Goal: Task Accomplishment & Management: Complete application form

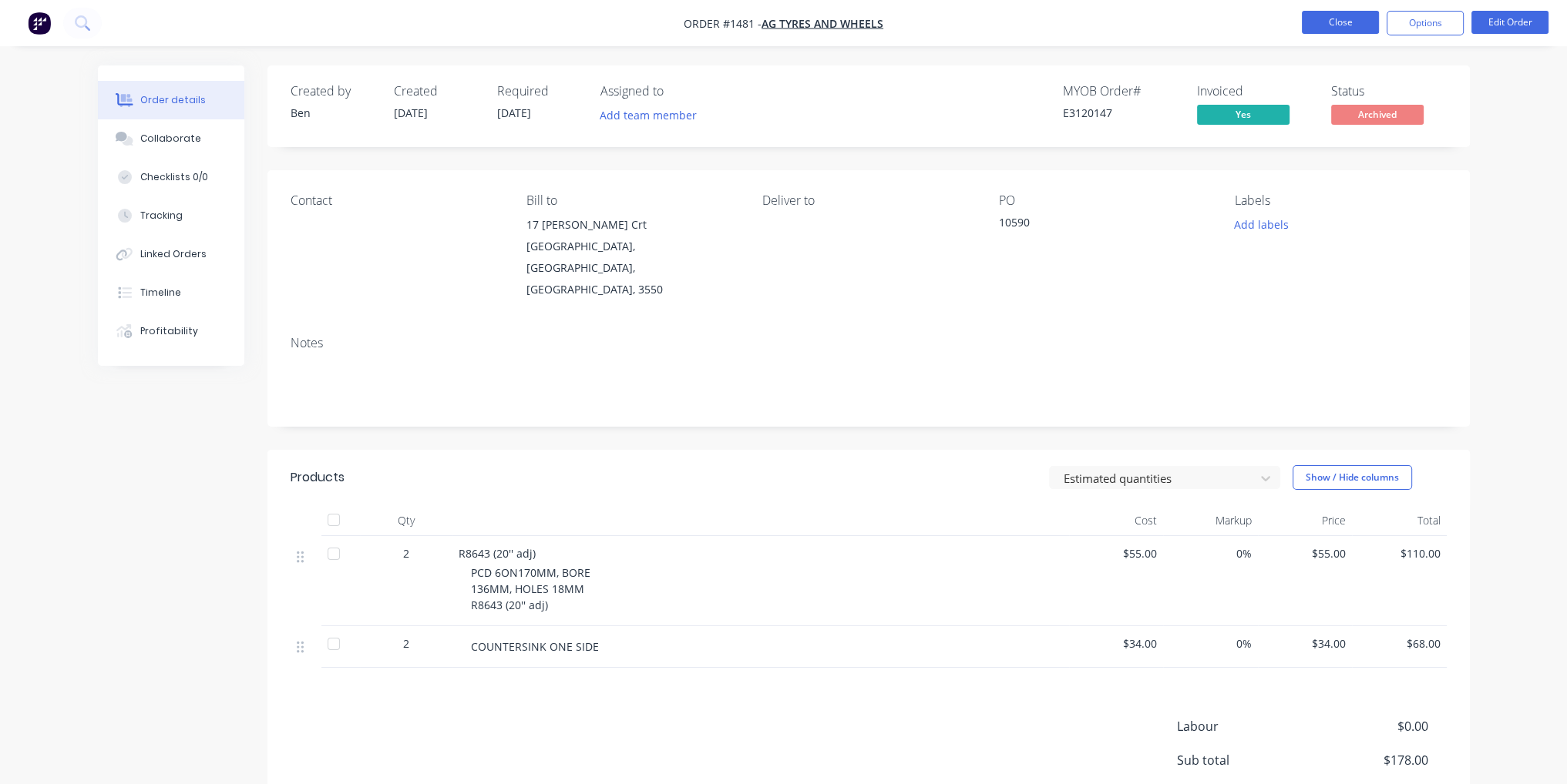
click at [1365, 25] on button "Close" at bounding box center [1340, 23] width 77 height 23
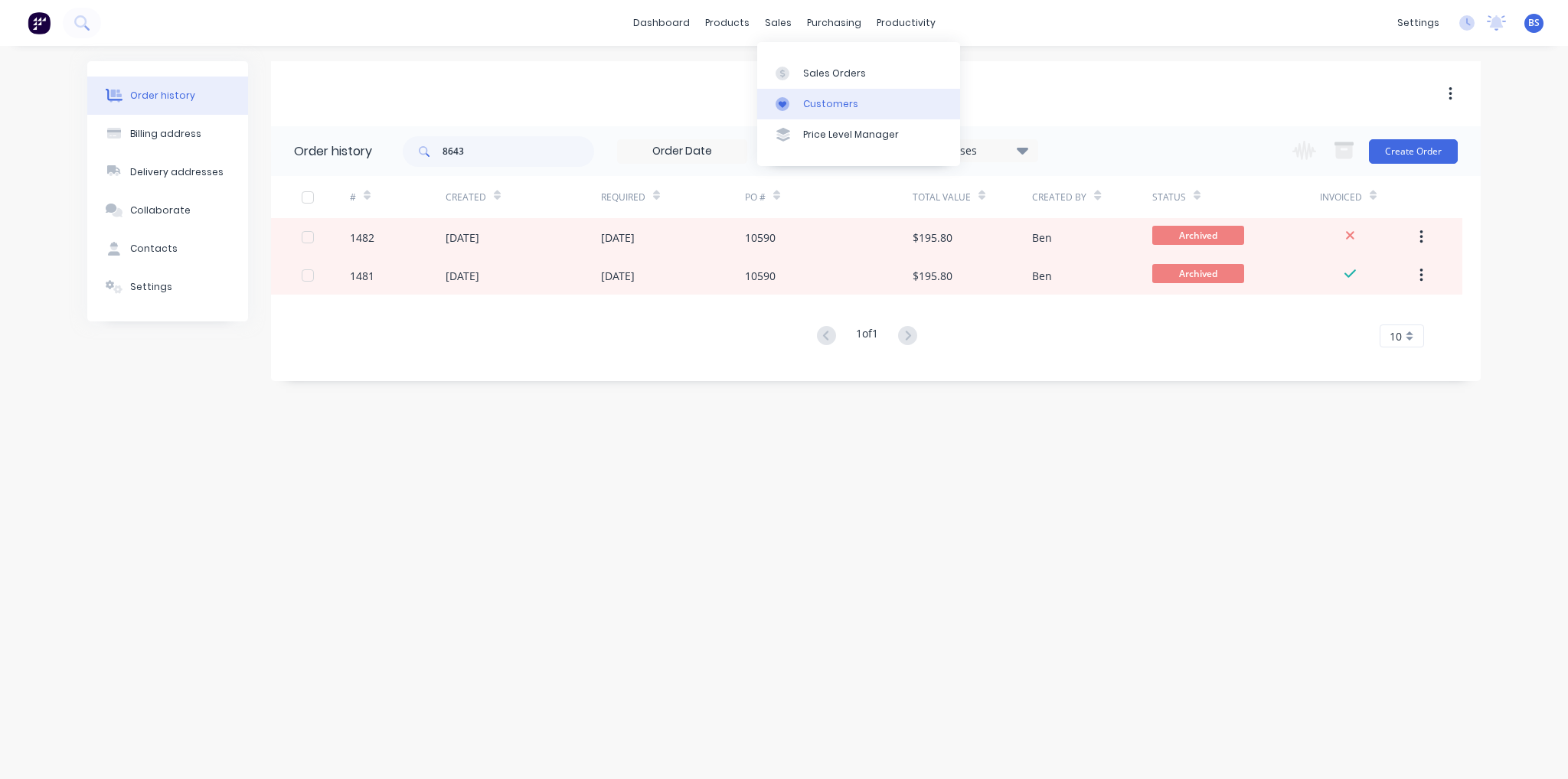
click at [818, 105] on div "Customers" at bounding box center [831, 104] width 55 height 14
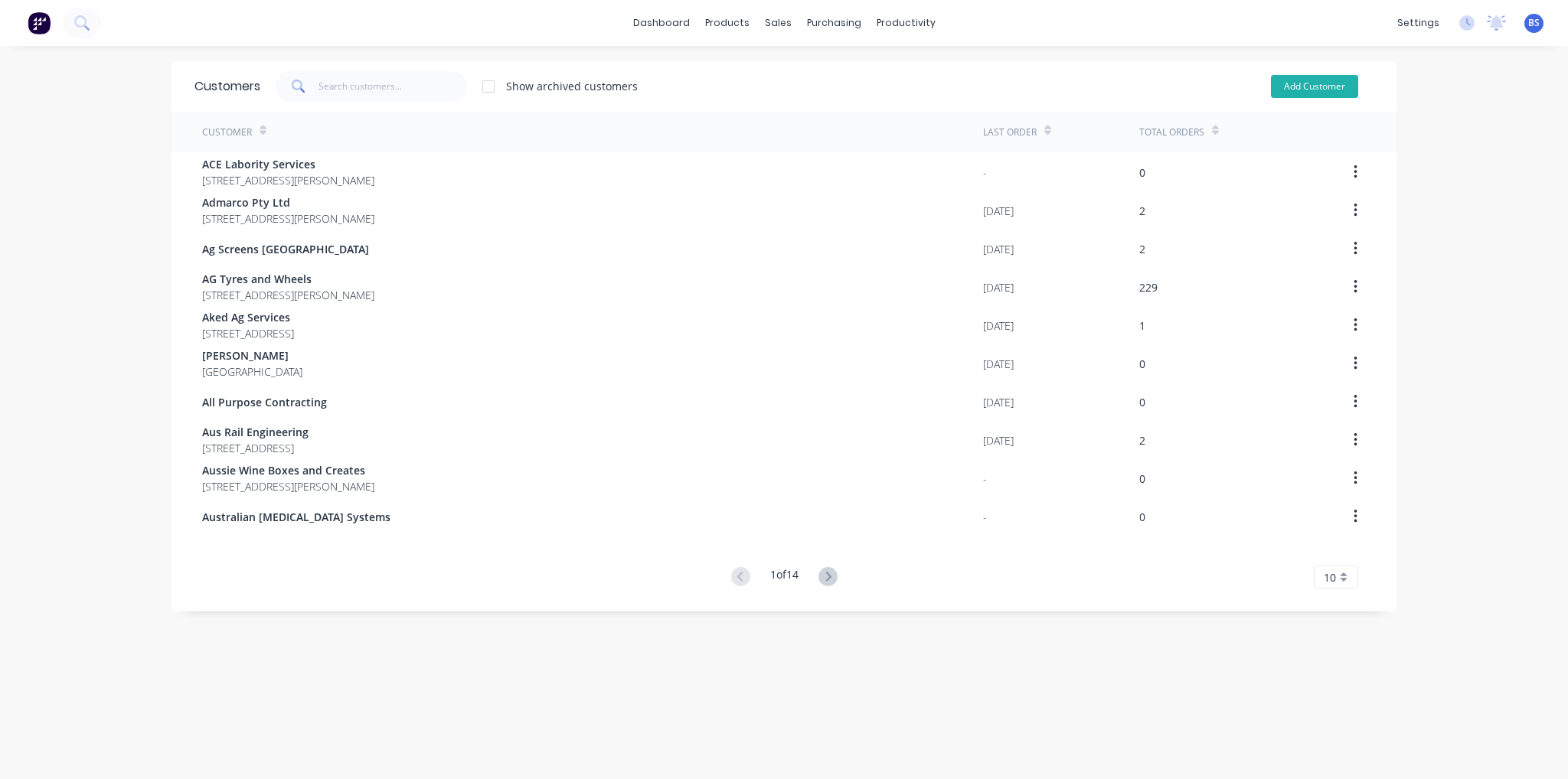
click at [1342, 90] on button "Add Customer" at bounding box center [1315, 87] width 87 height 23
select select "AU"
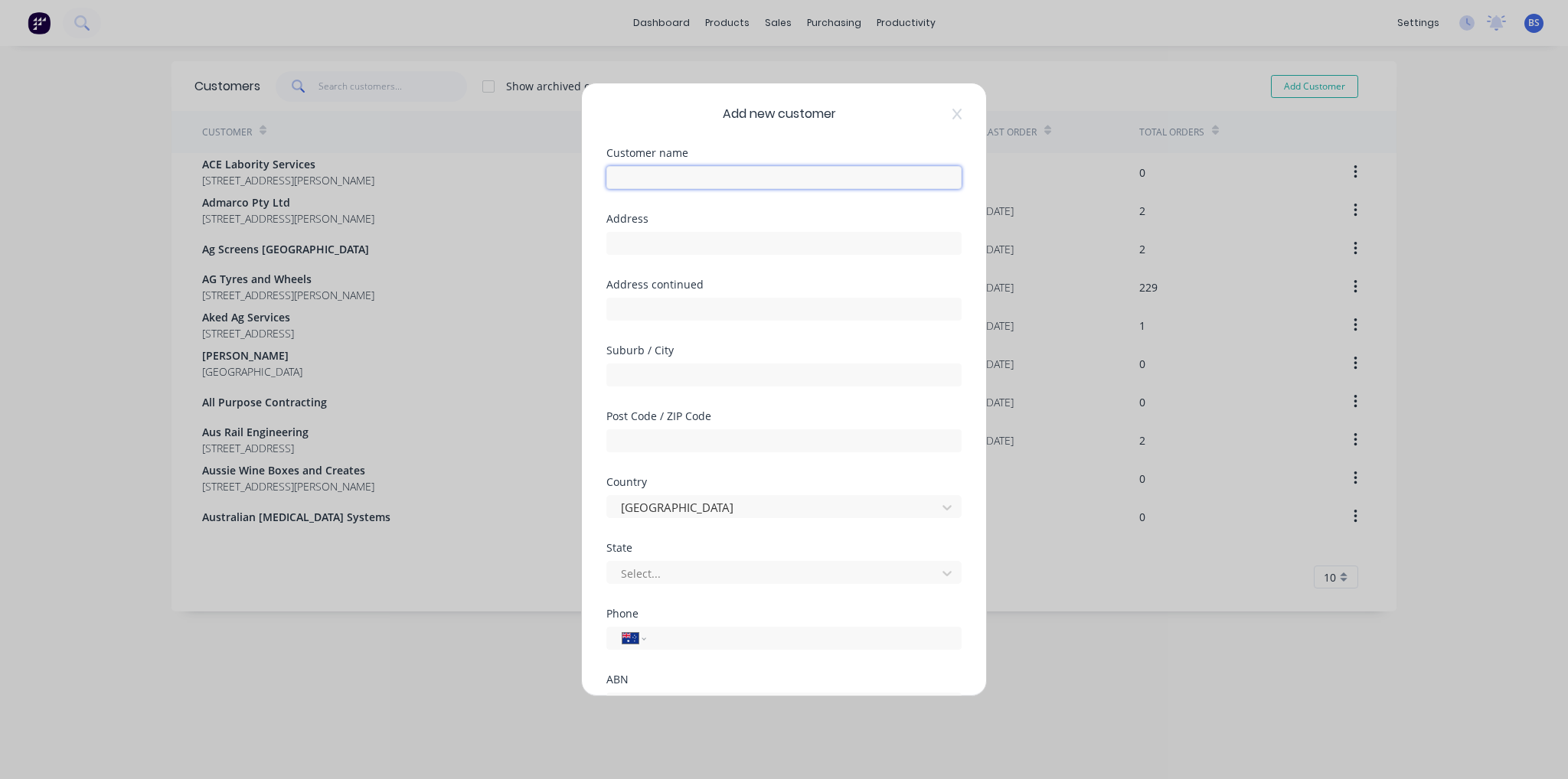
click at [743, 177] on input "text" at bounding box center [784, 178] width 356 height 23
type input "Axe Creek Mechanical"
click at [724, 639] on input "tel" at bounding box center [801, 638] width 289 height 17
type input "0491 640 534"
click at [742, 173] on input "Axe Creek Mechanical" at bounding box center [784, 178] width 356 height 23
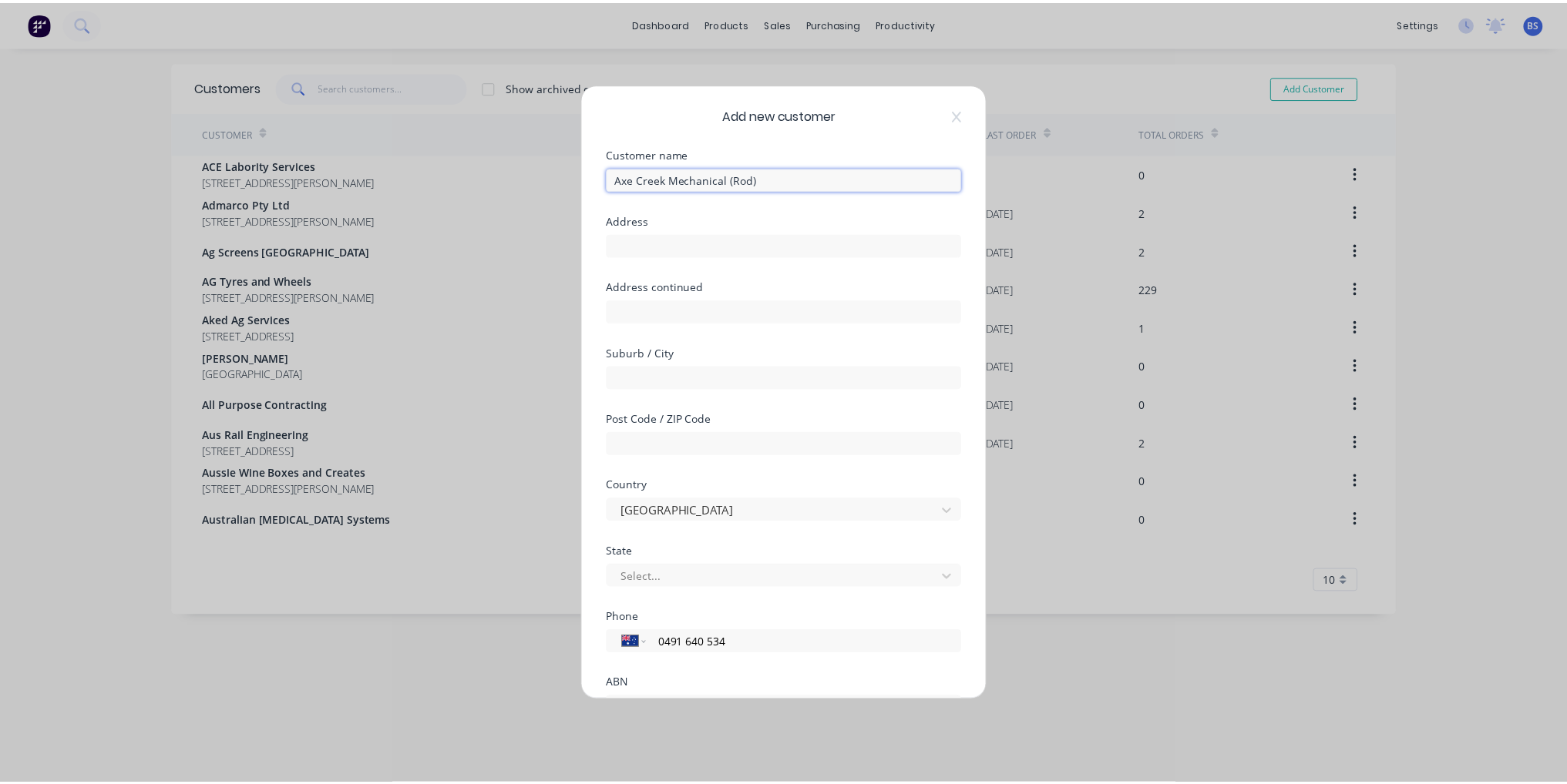
scroll to position [136, 0]
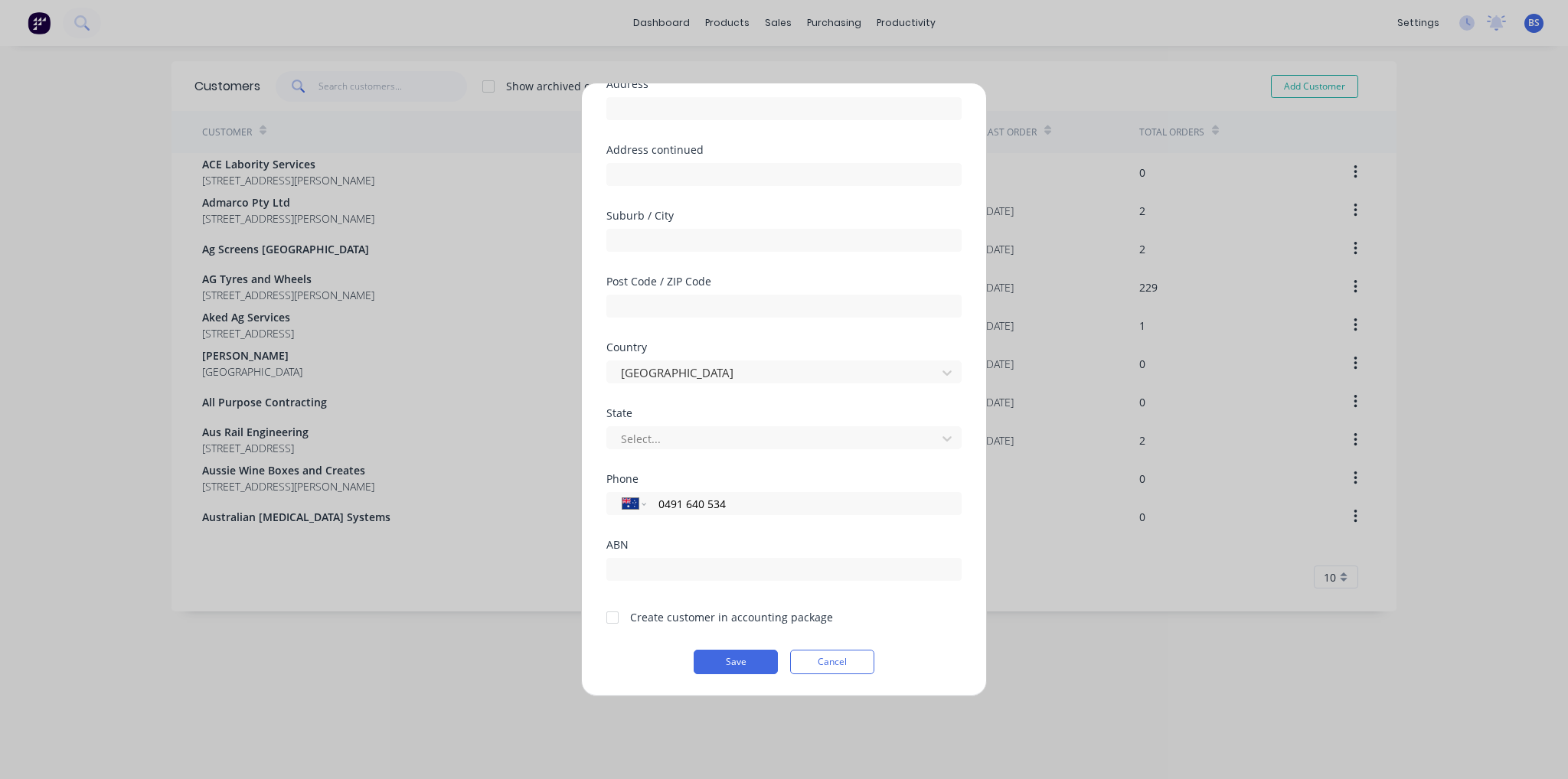
type input "Axe Creek Mechanical (Rod)"
click at [610, 610] on div at bounding box center [612, 618] width 31 height 31
click at [726, 667] on button "Save" at bounding box center [735, 662] width 84 height 24
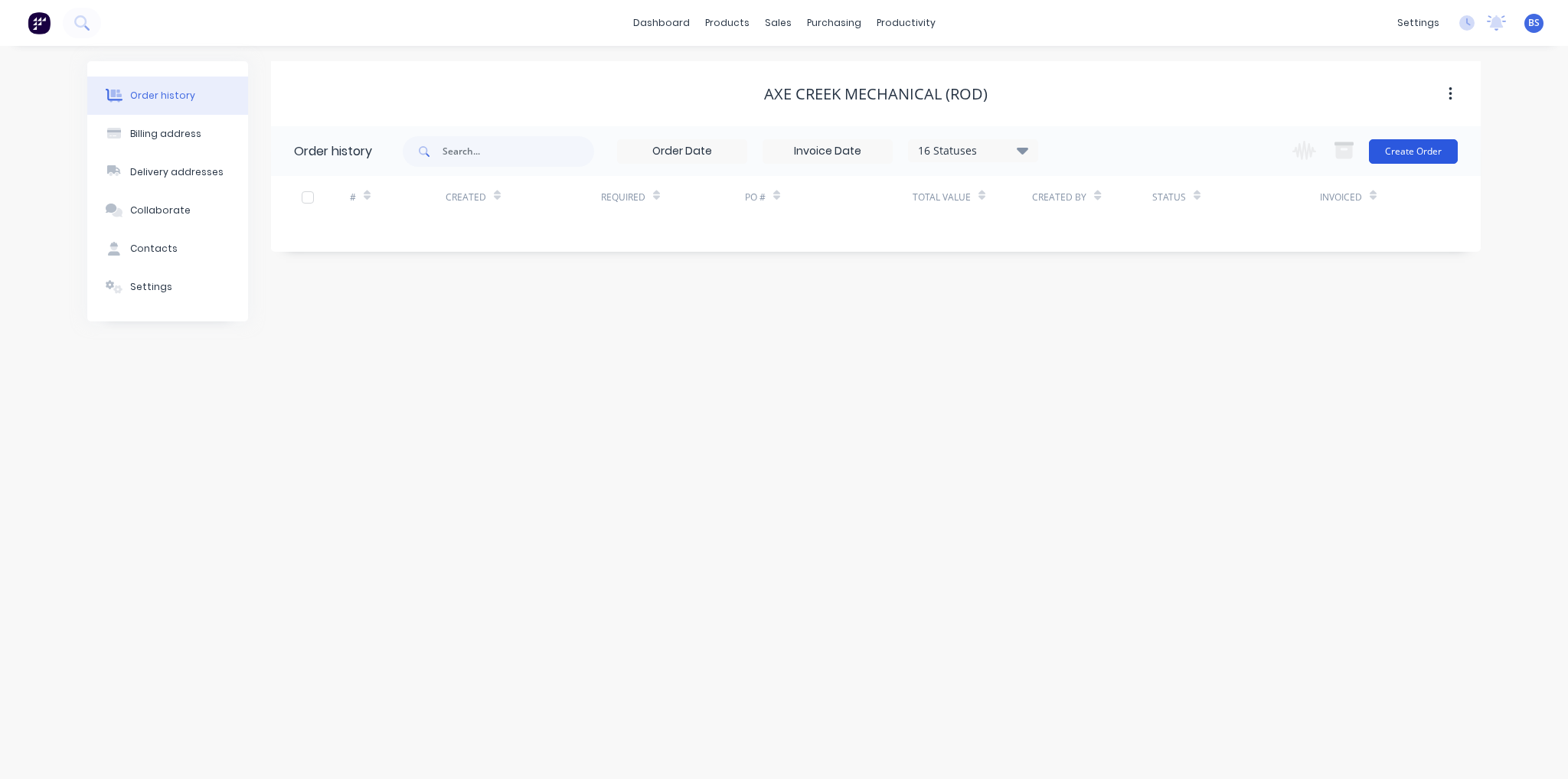
click at [1401, 145] on button "Create Order" at bounding box center [1413, 151] width 89 height 24
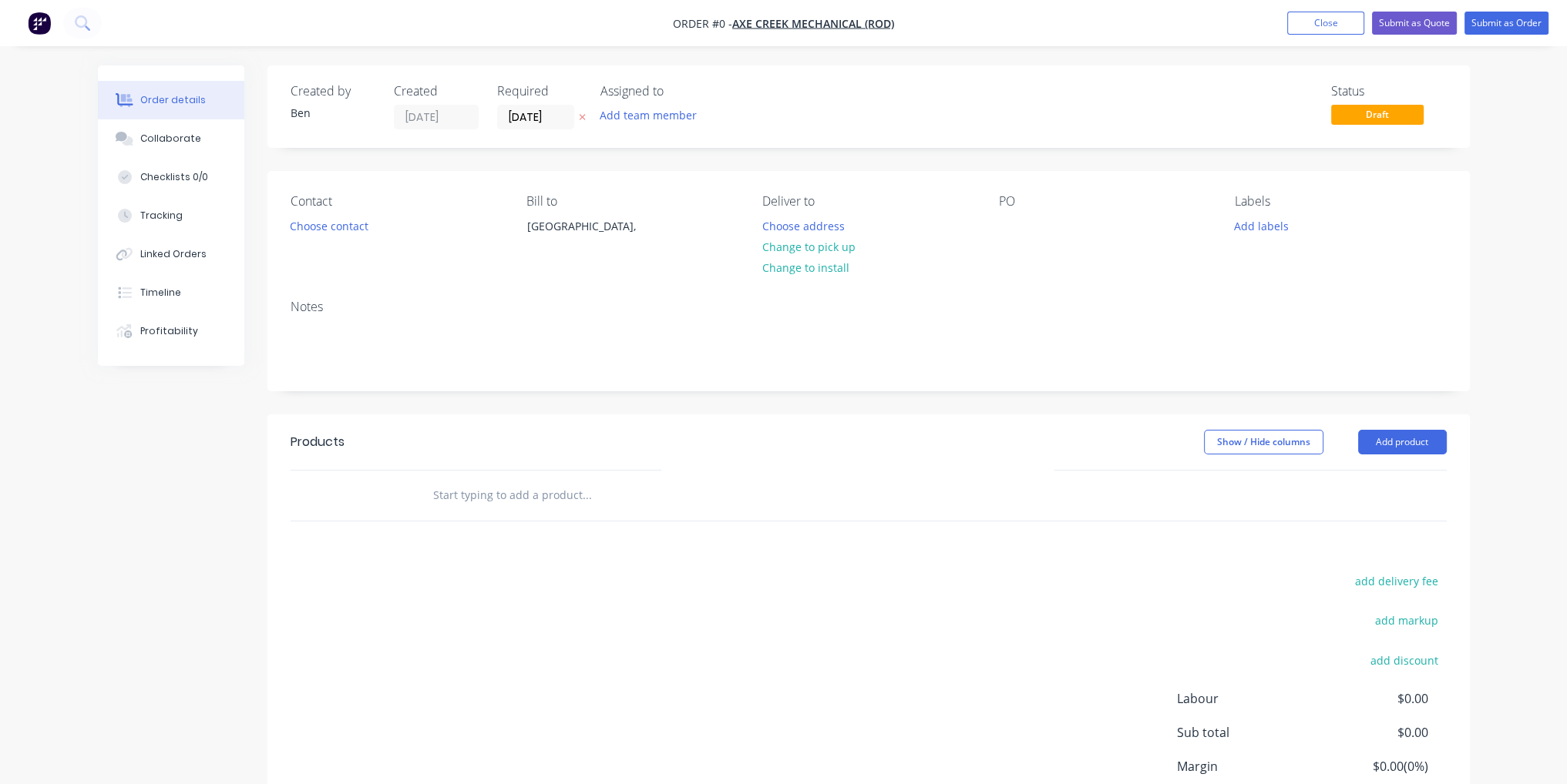
click at [638, 508] on input "text" at bounding box center [587, 495] width 308 height 31
type input "Manufacture Alternator [PERSON_NAME]"
drag, startPoint x: 592, startPoint y: 500, endPoint x: 187, endPoint y: 466, distance: 406.4
click at [187, 466] on div "Created by [PERSON_NAME] Created [DATE] Required [DATE] Assigned to Add team me…" at bounding box center [784, 489] width 1372 height 848
click at [564, 424] on header "Products Show / Hide columns Add product" at bounding box center [868, 442] width 1202 height 55
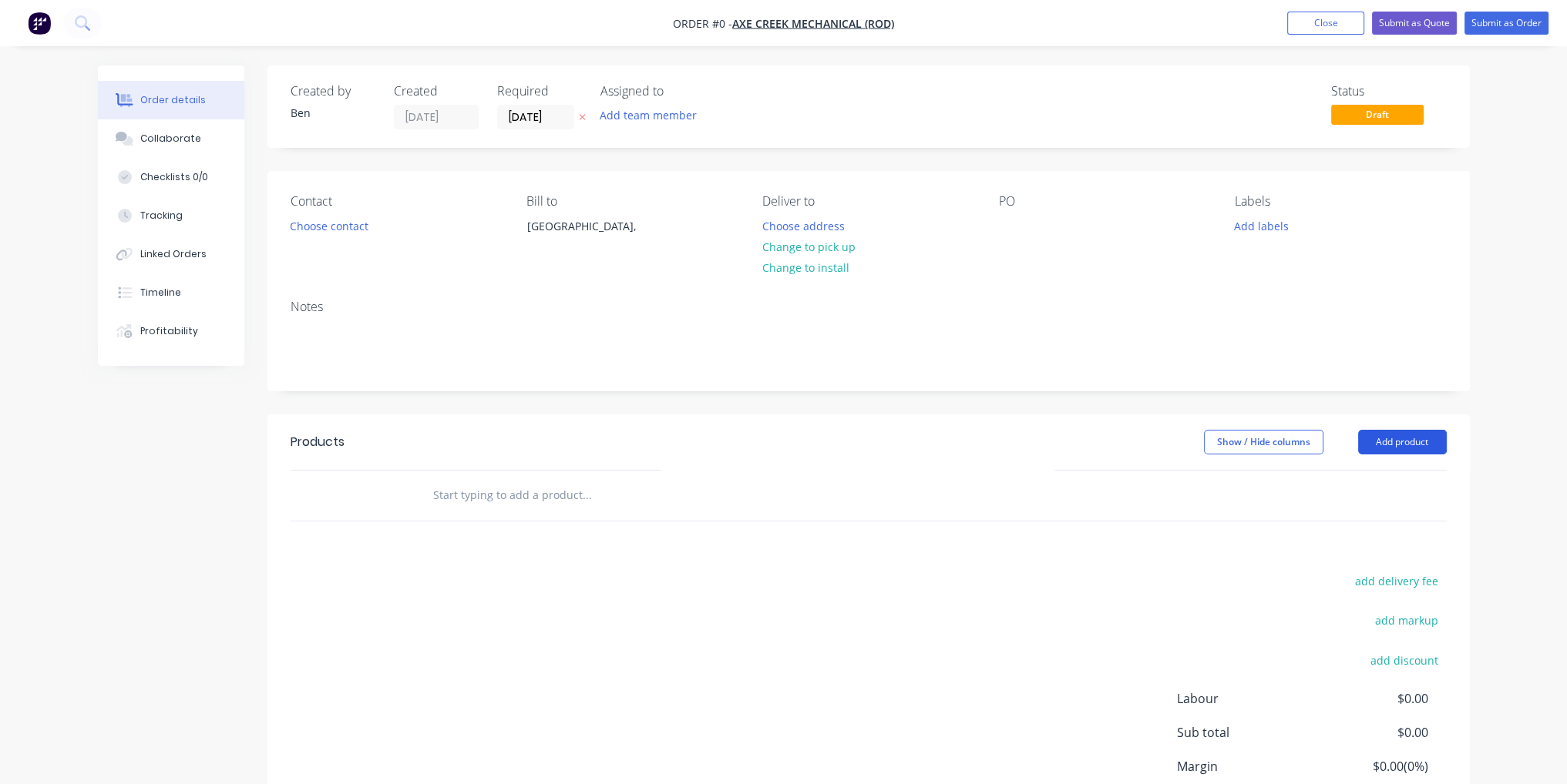
click at [1435, 446] on button "Add product" at bounding box center [1402, 441] width 89 height 24
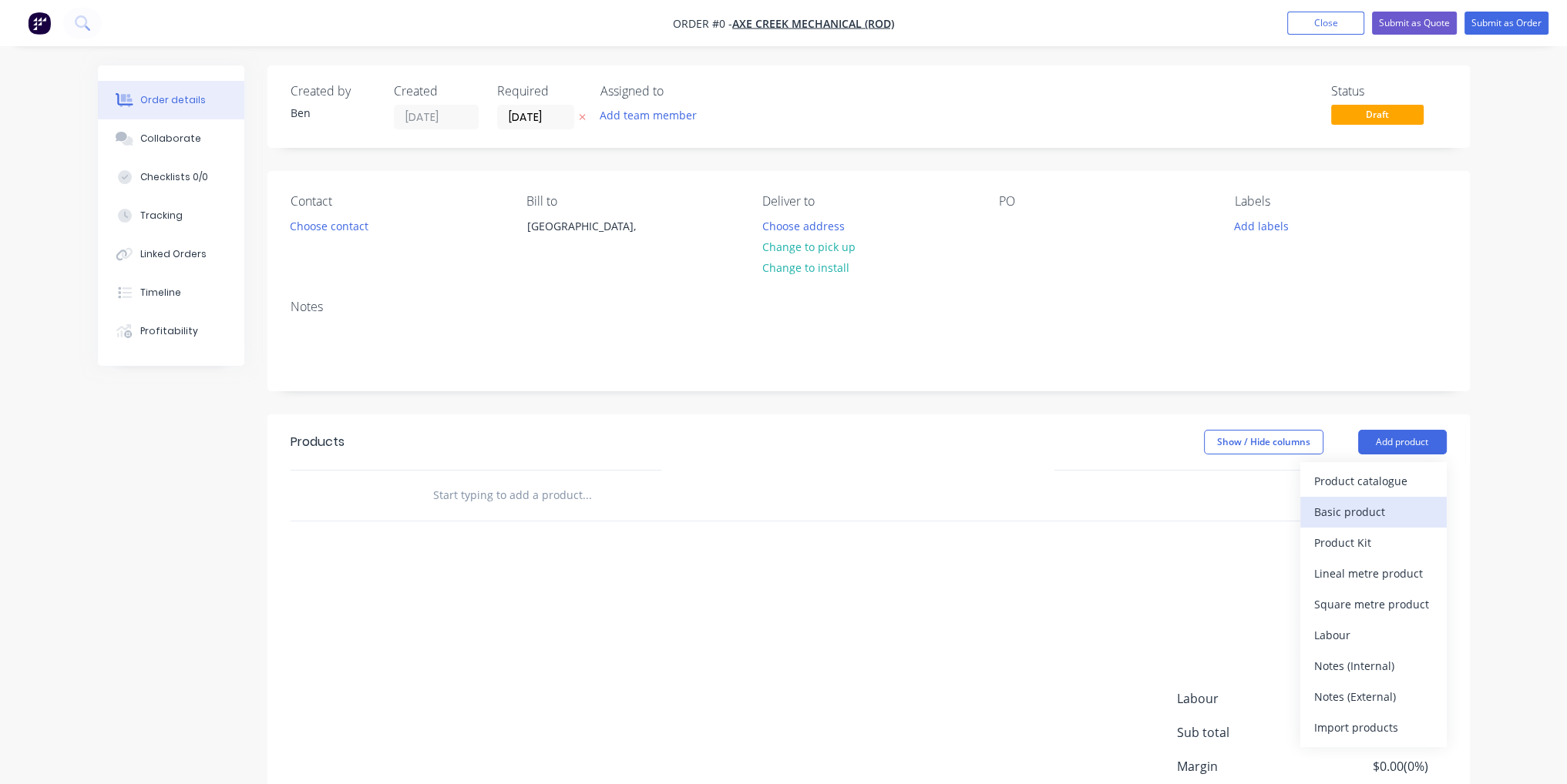
click at [1414, 513] on div "Basic product" at bounding box center [1373, 512] width 119 height 23
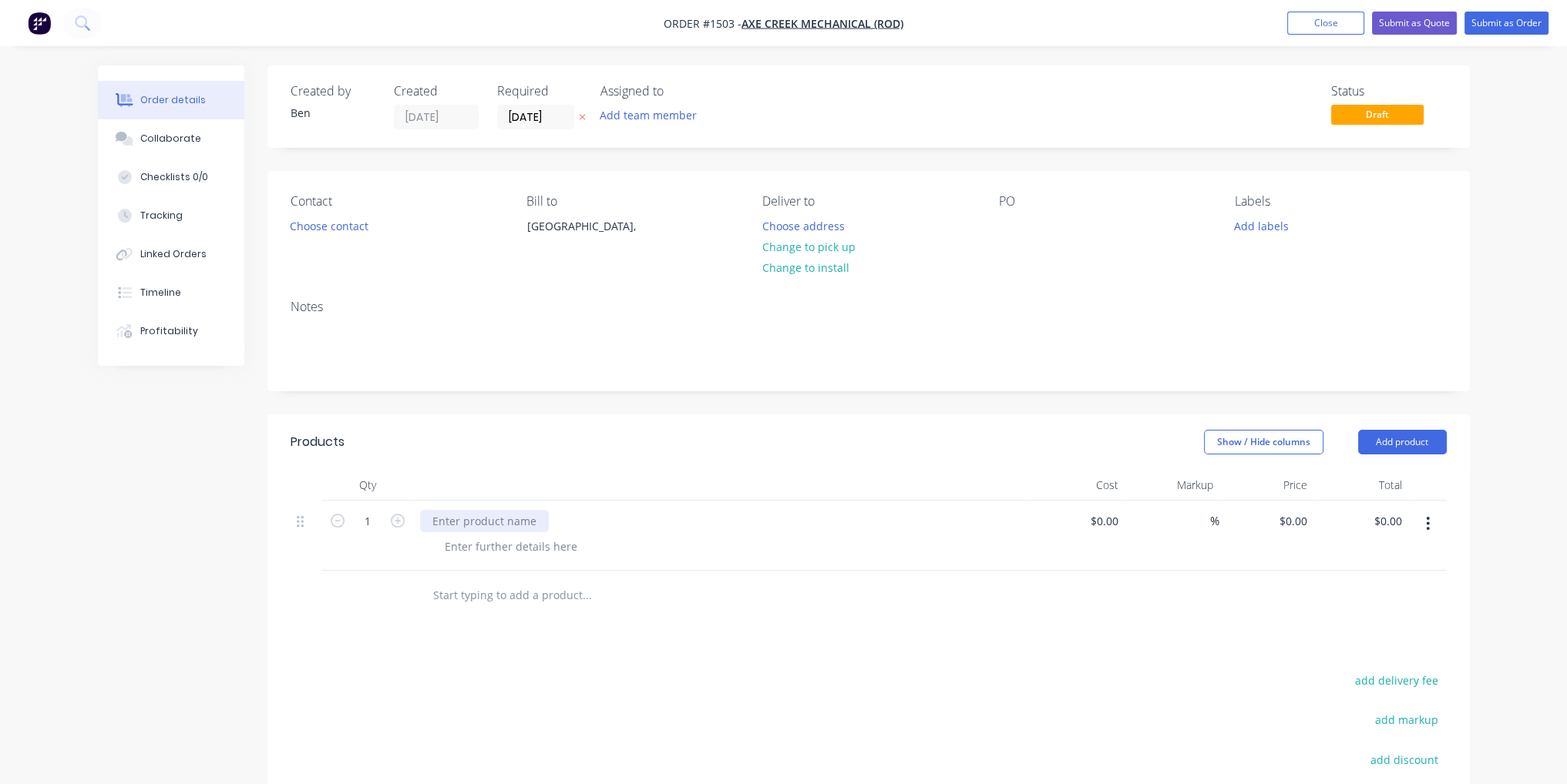
click at [520, 520] on div at bounding box center [484, 521] width 129 height 23
click at [1116, 520] on input at bounding box center [1106, 521] width 35 height 23
type input "$360.00"
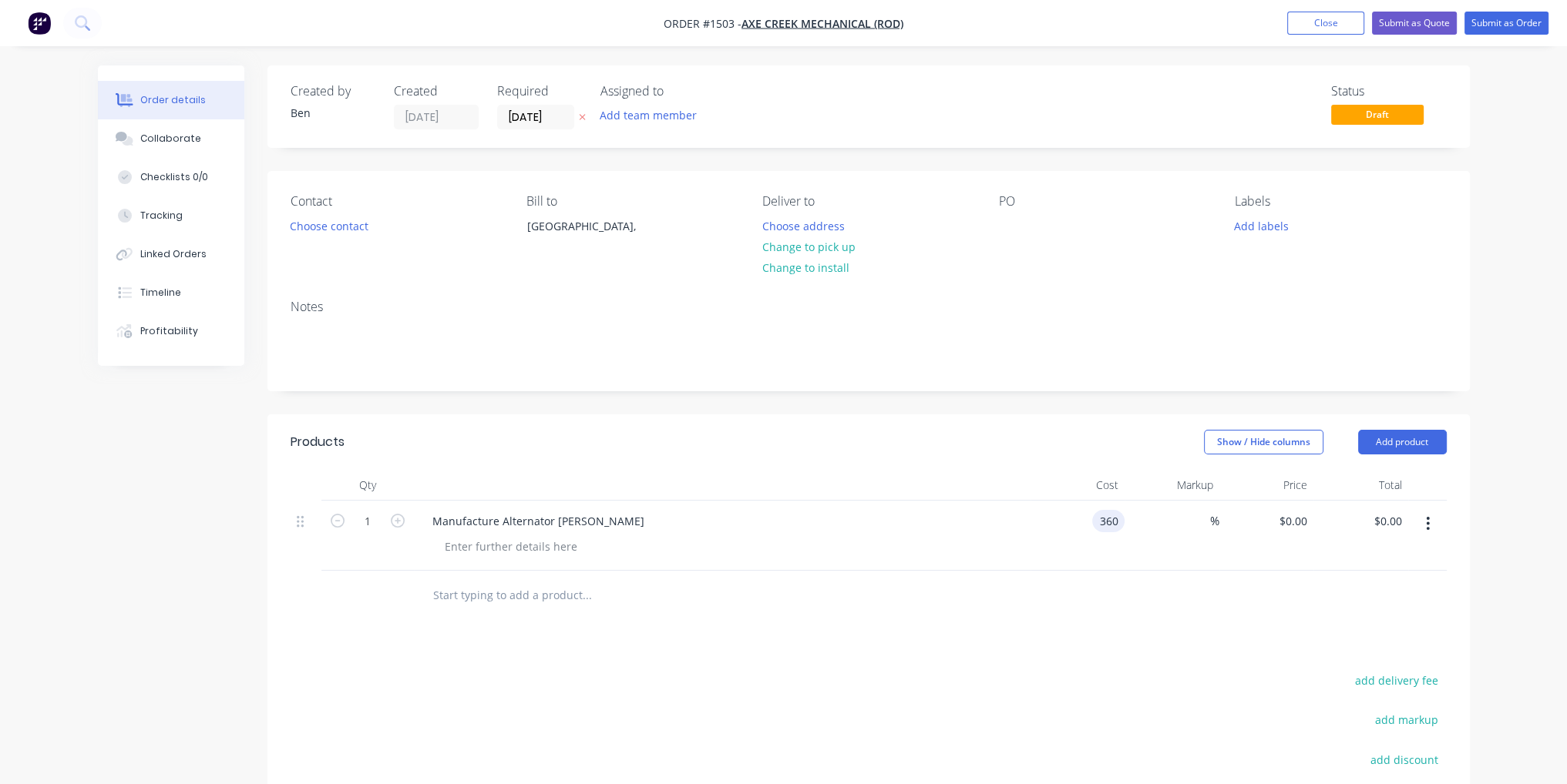
type input "$360.00"
drag, startPoint x: 1119, startPoint y: 632, endPoint x: 1275, endPoint y: 457, distance: 234.4
click at [1121, 632] on div "Products Show / Hide columns Add product Qty Cost Markup Price Total 1 Manufact…" at bounding box center [868, 703] width 1202 height 576
click at [1496, 26] on button "Submit as Order" at bounding box center [1506, 23] width 84 height 23
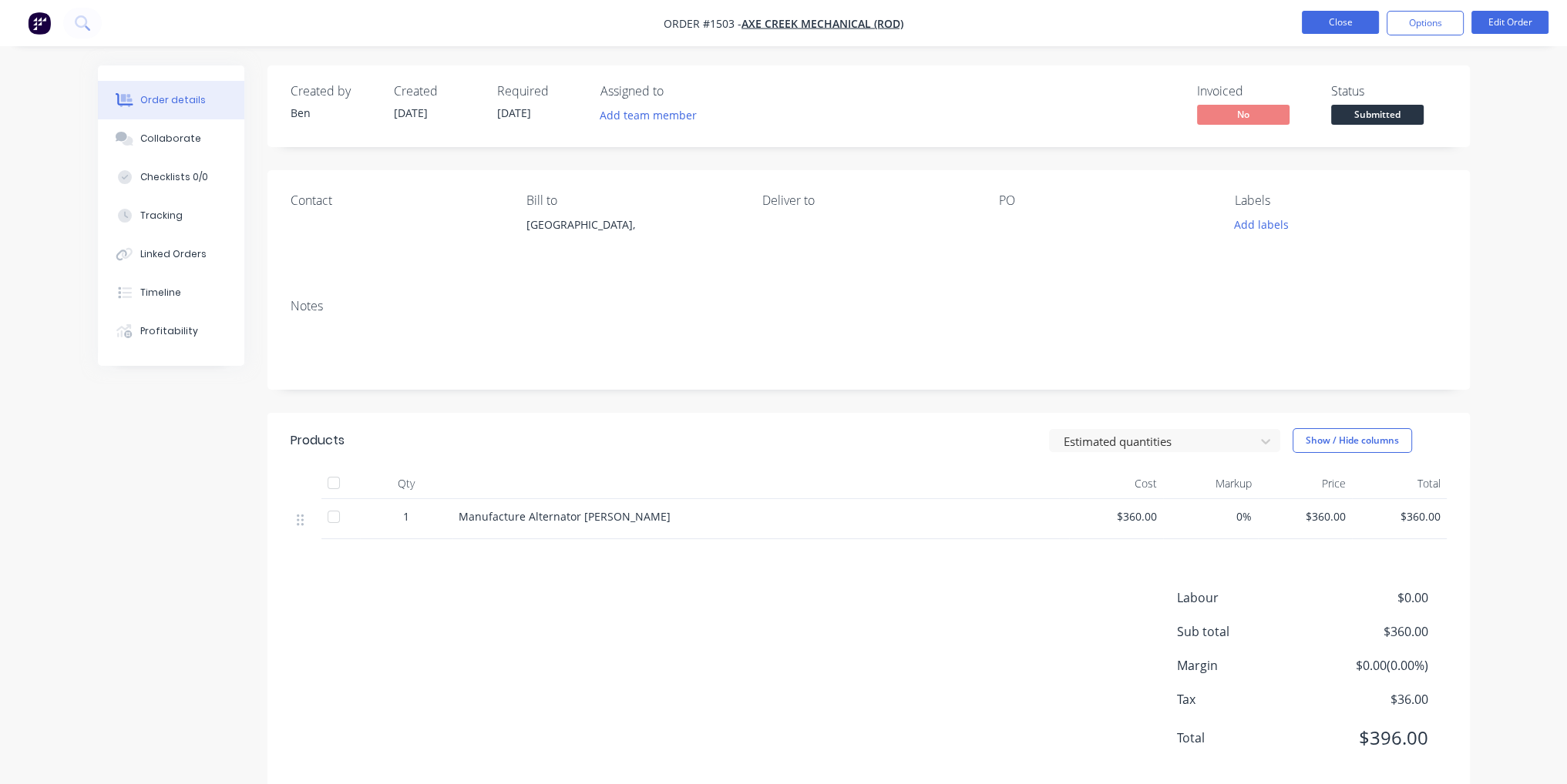
click at [1353, 29] on button "Close" at bounding box center [1340, 23] width 77 height 23
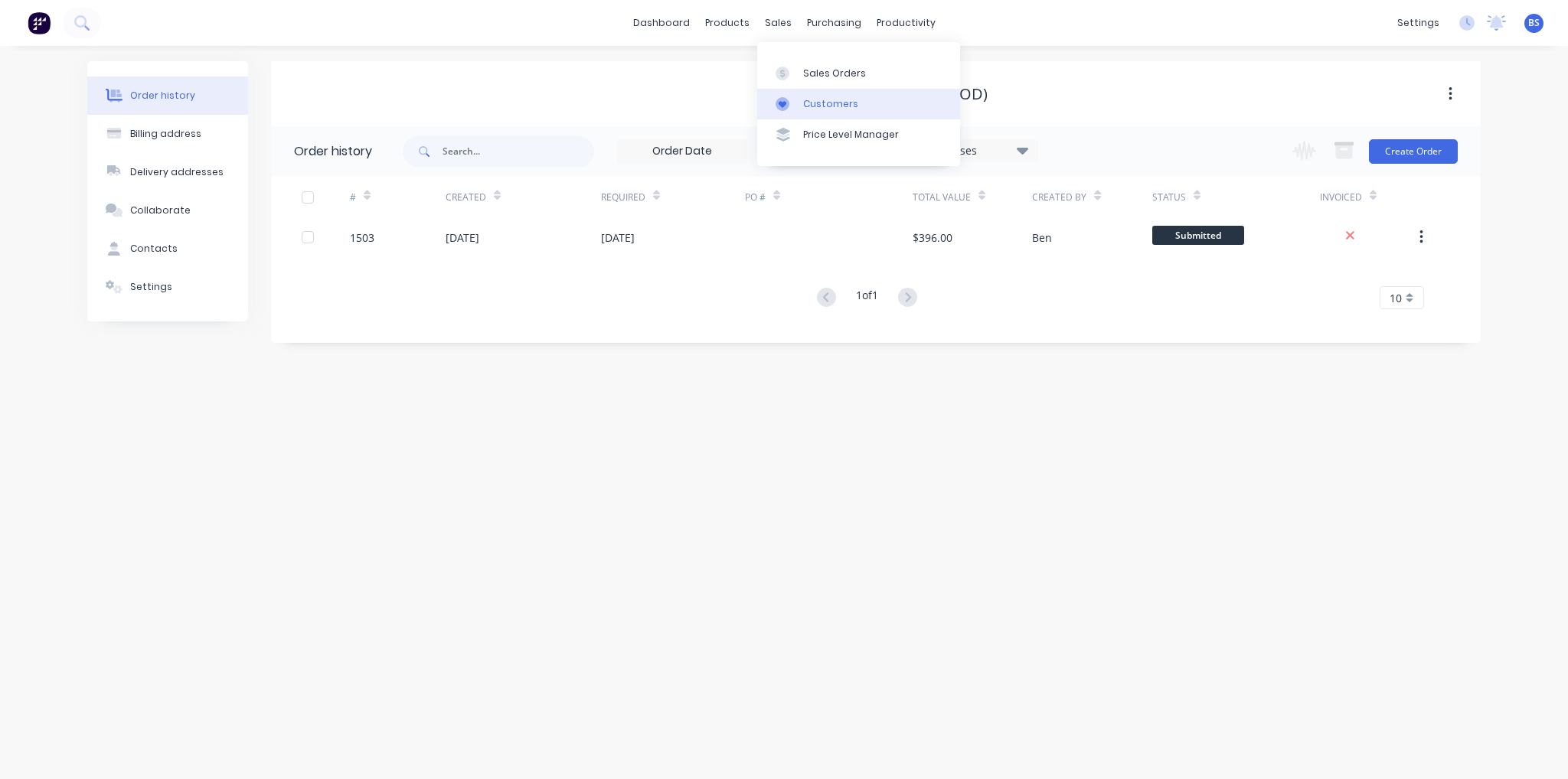
click at [816, 100] on div "Customers" at bounding box center [831, 104] width 55 height 14
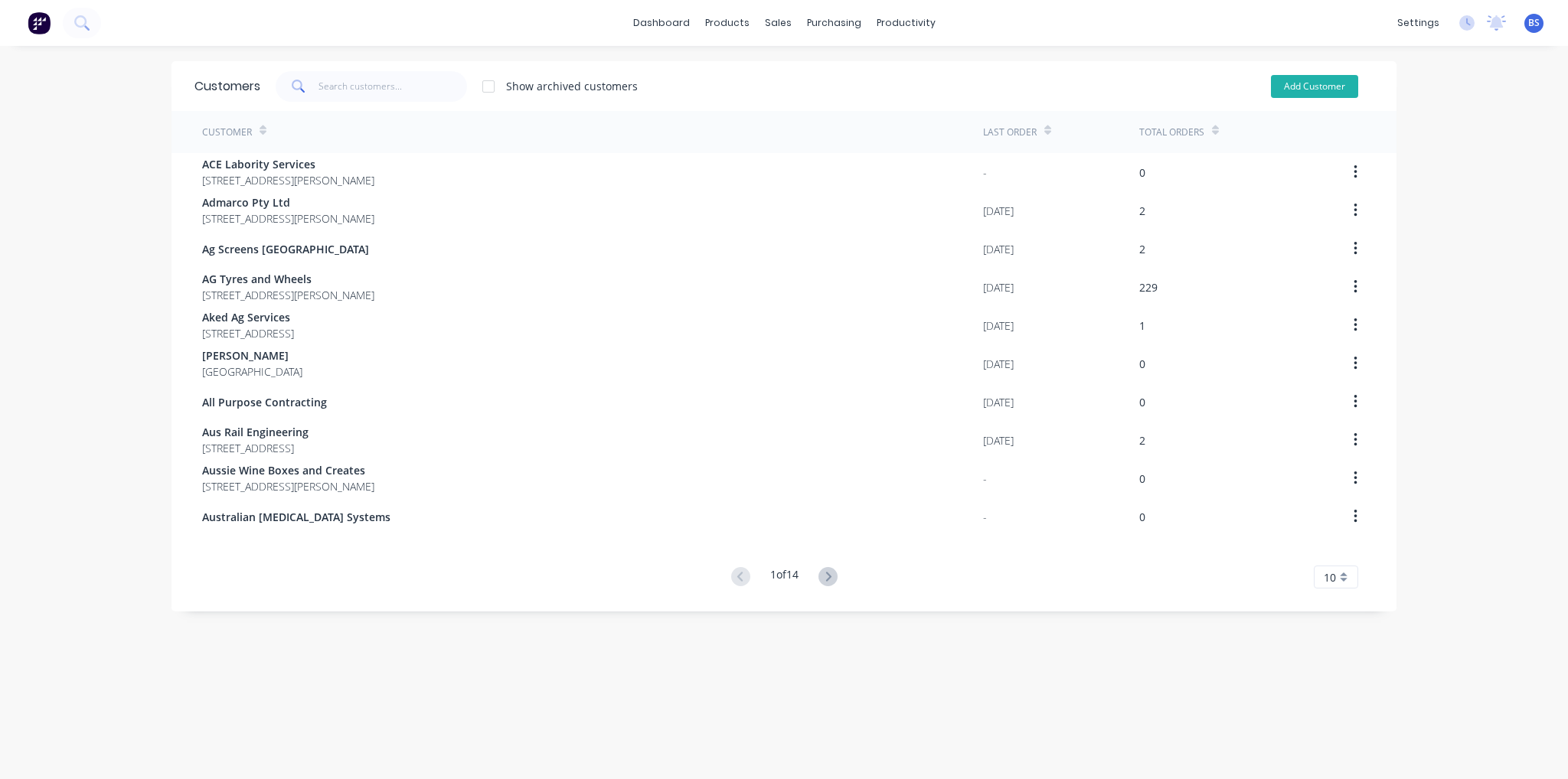
click at [1287, 79] on button "Add Customer" at bounding box center [1315, 87] width 87 height 23
select select "AU"
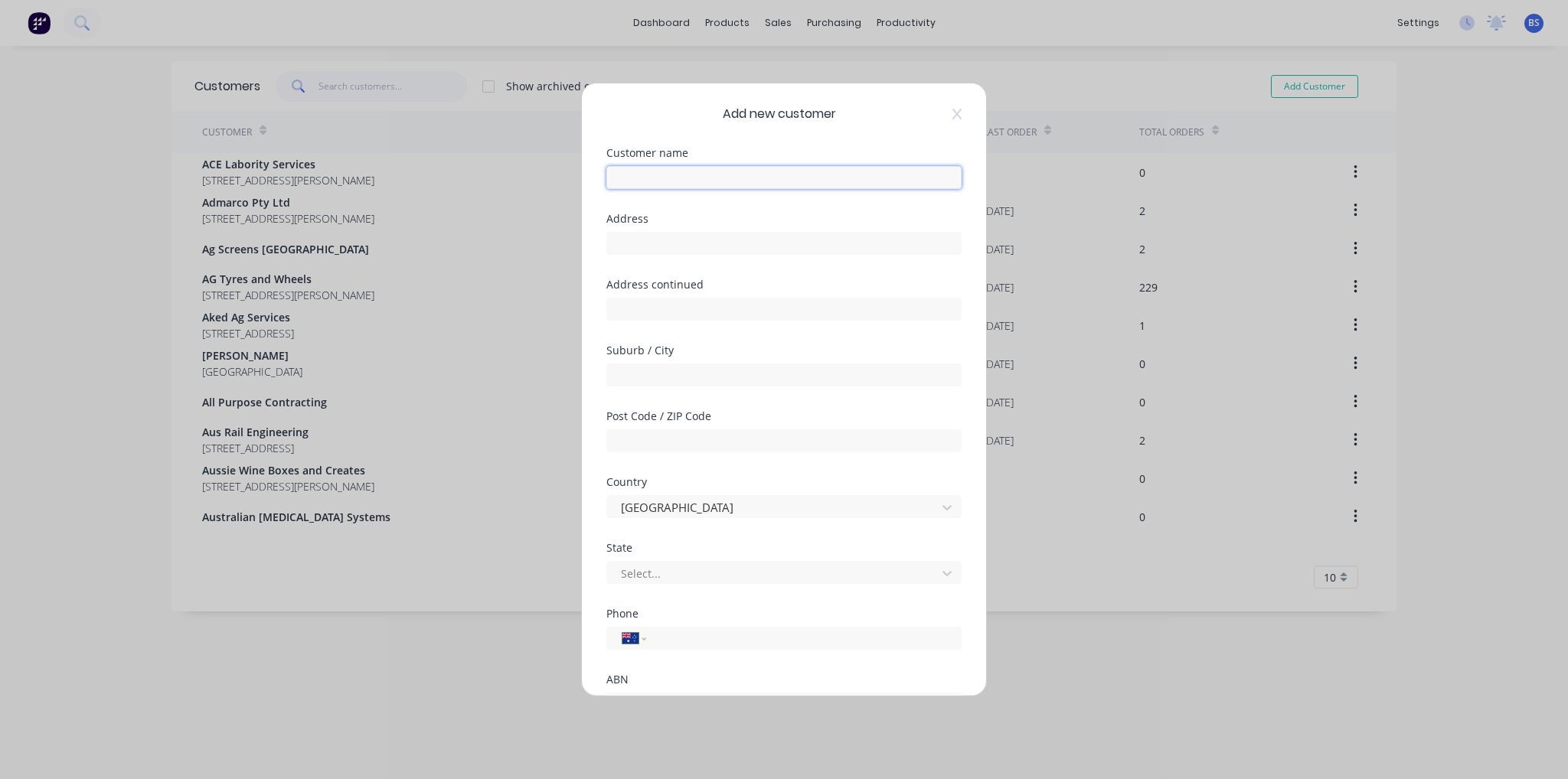
click at [729, 168] on input "text" at bounding box center [784, 178] width 356 height 23
type input "[PERSON_NAME] Sea"
click at [744, 638] on input "tel" at bounding box center [801, 638] width 289 height 17
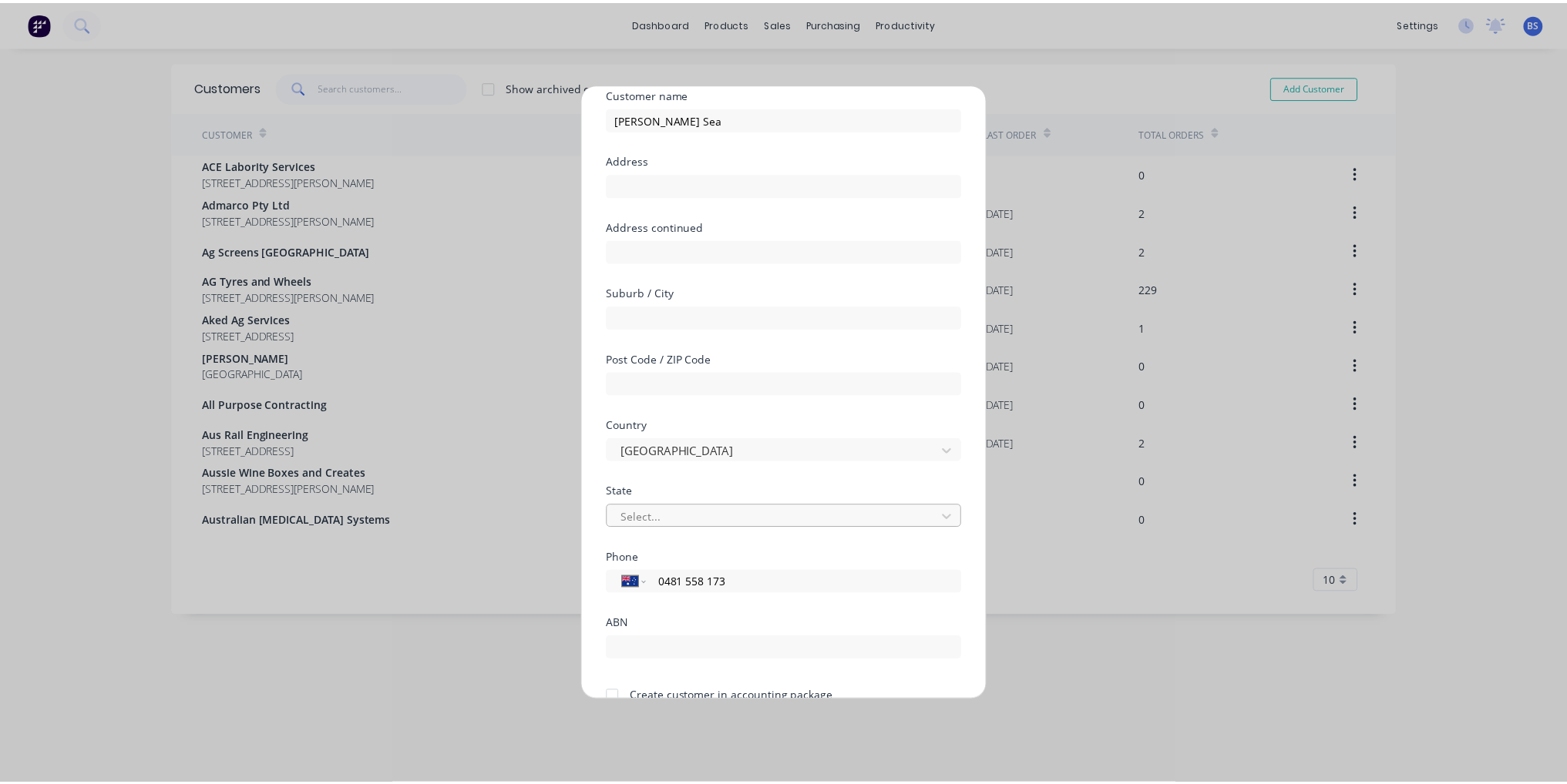
scroll to position [136, 0]
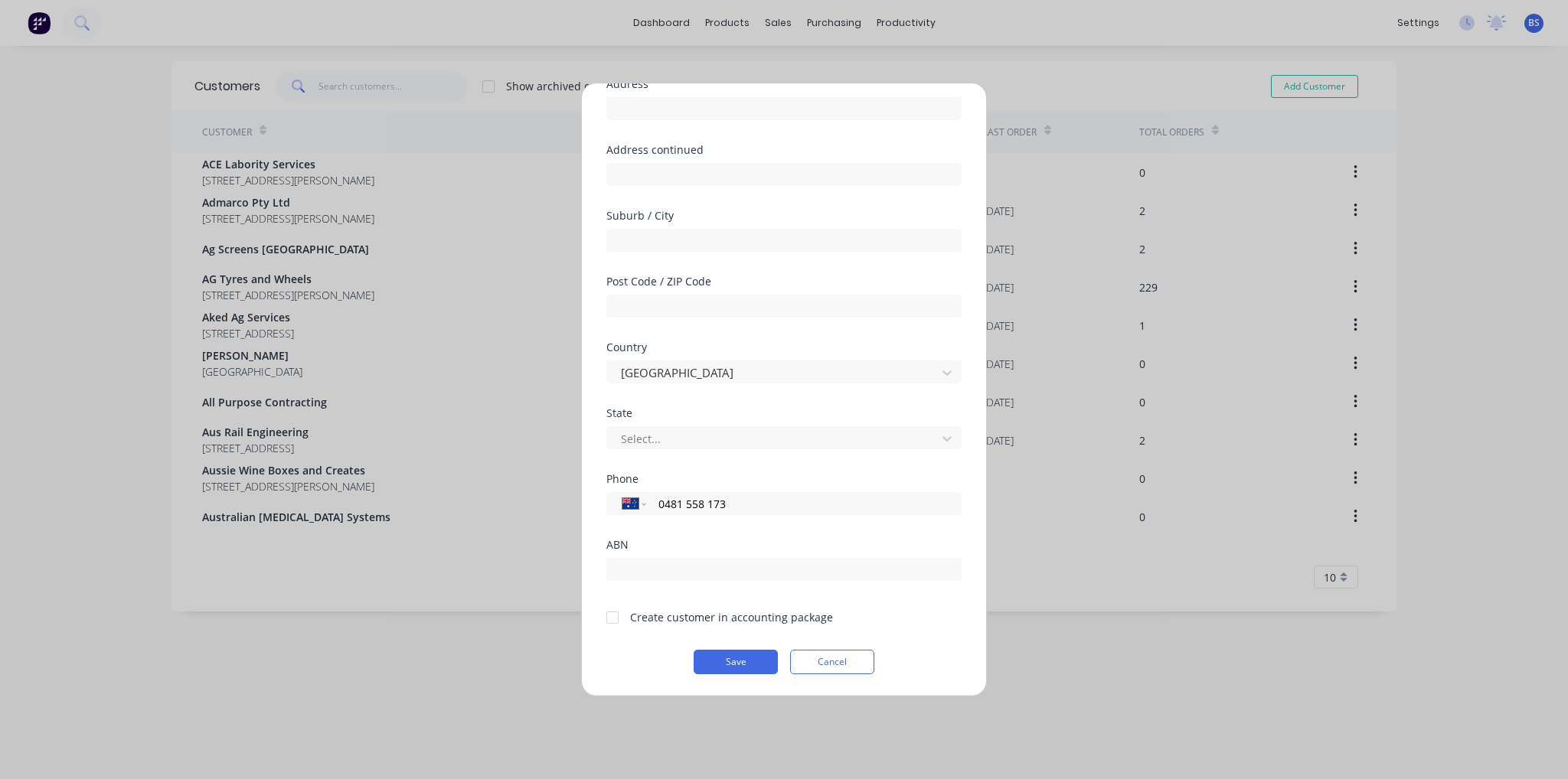
type input "0481 558 173"
click at [609, 619] on div at bounding box center [612, 618] width 31 height 31
click at [732, 670] on button "Save" at bounding box center [735, 662] width 84 height 24
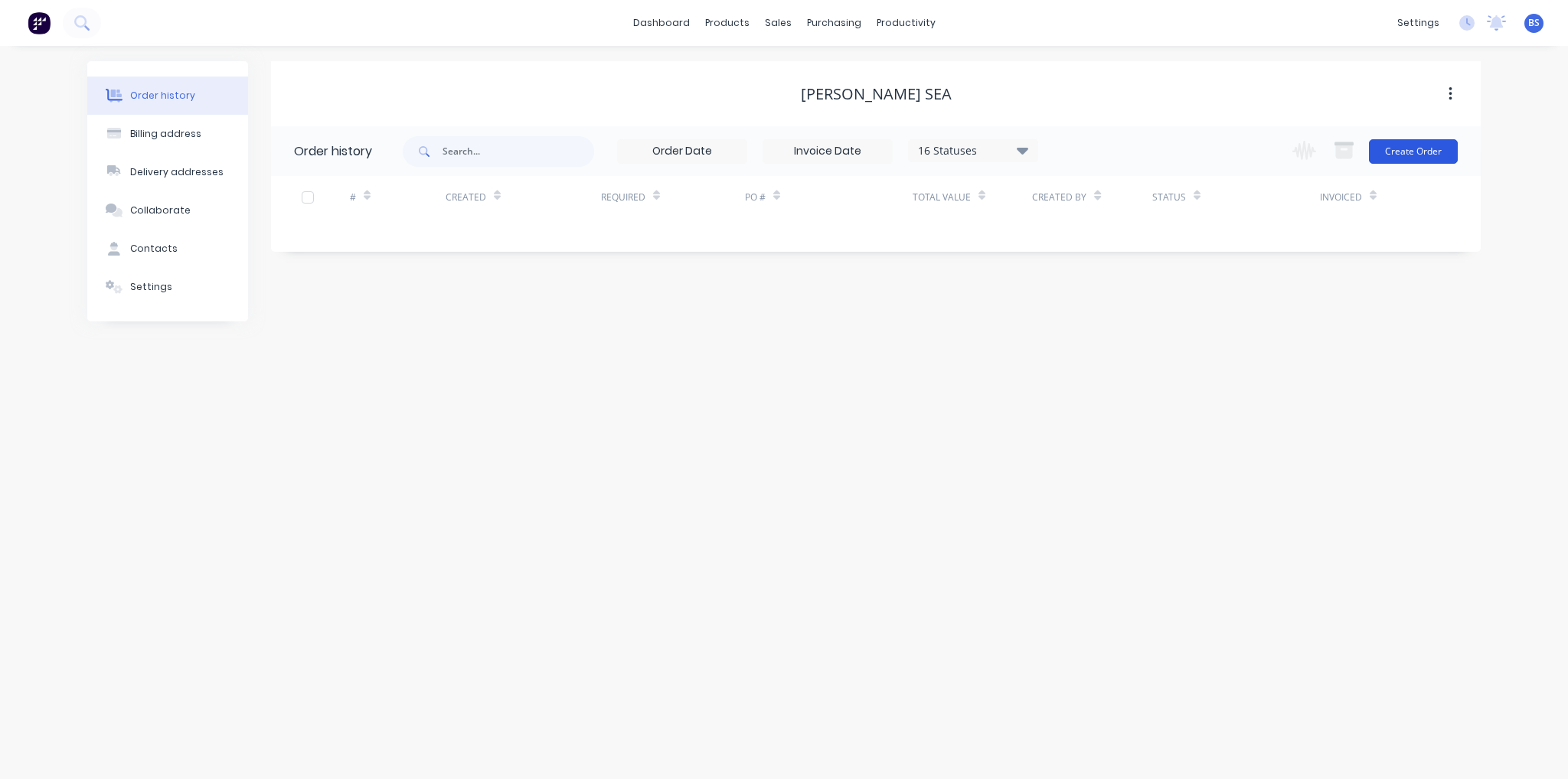
click at [1434, 155] on button "Create Order" at bounding box center [1413, 151] width 89 height 24
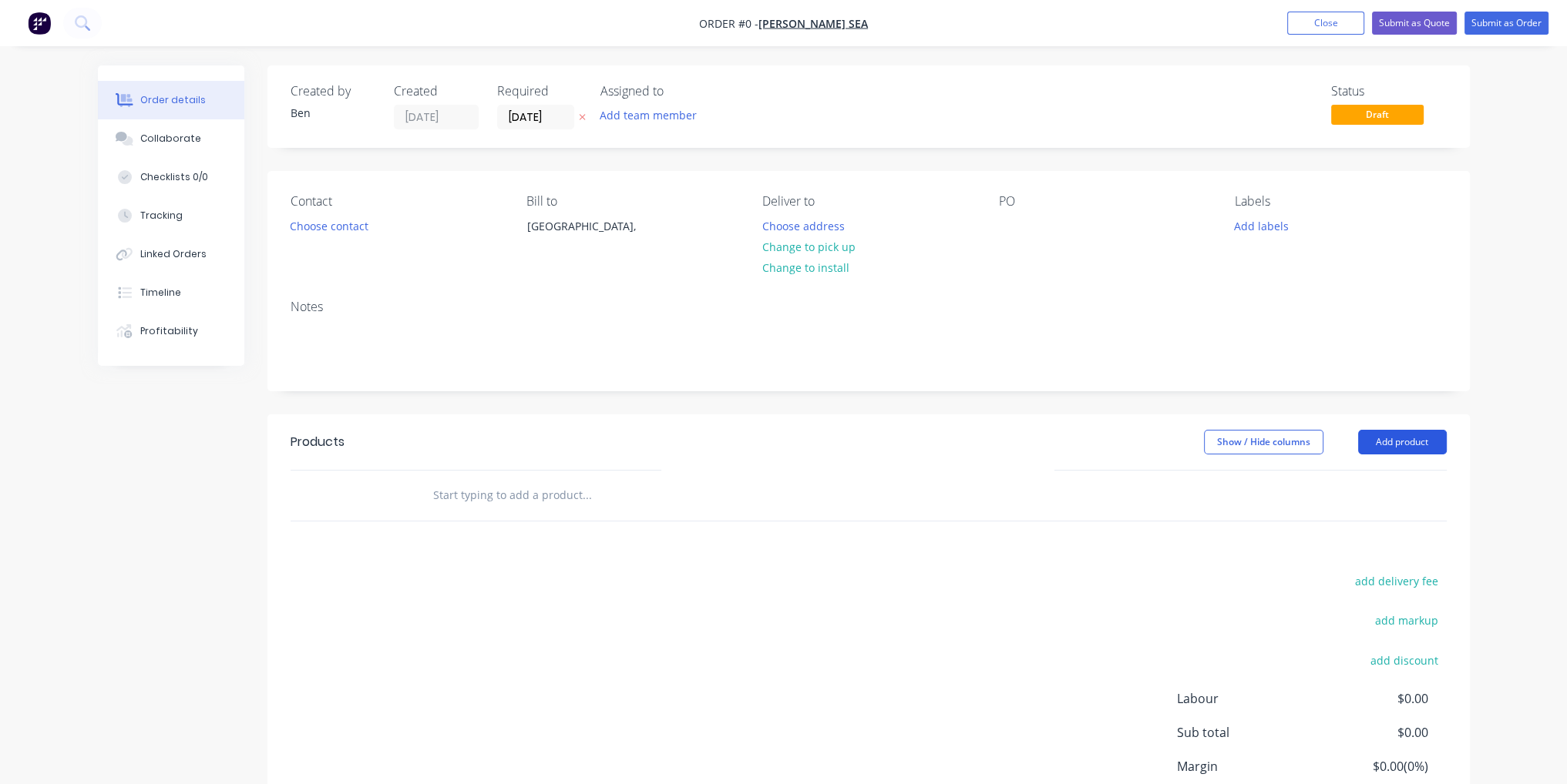
click at [1387, 440] on button "Add product" at bounding box center [1402, 441] width 89 height 24
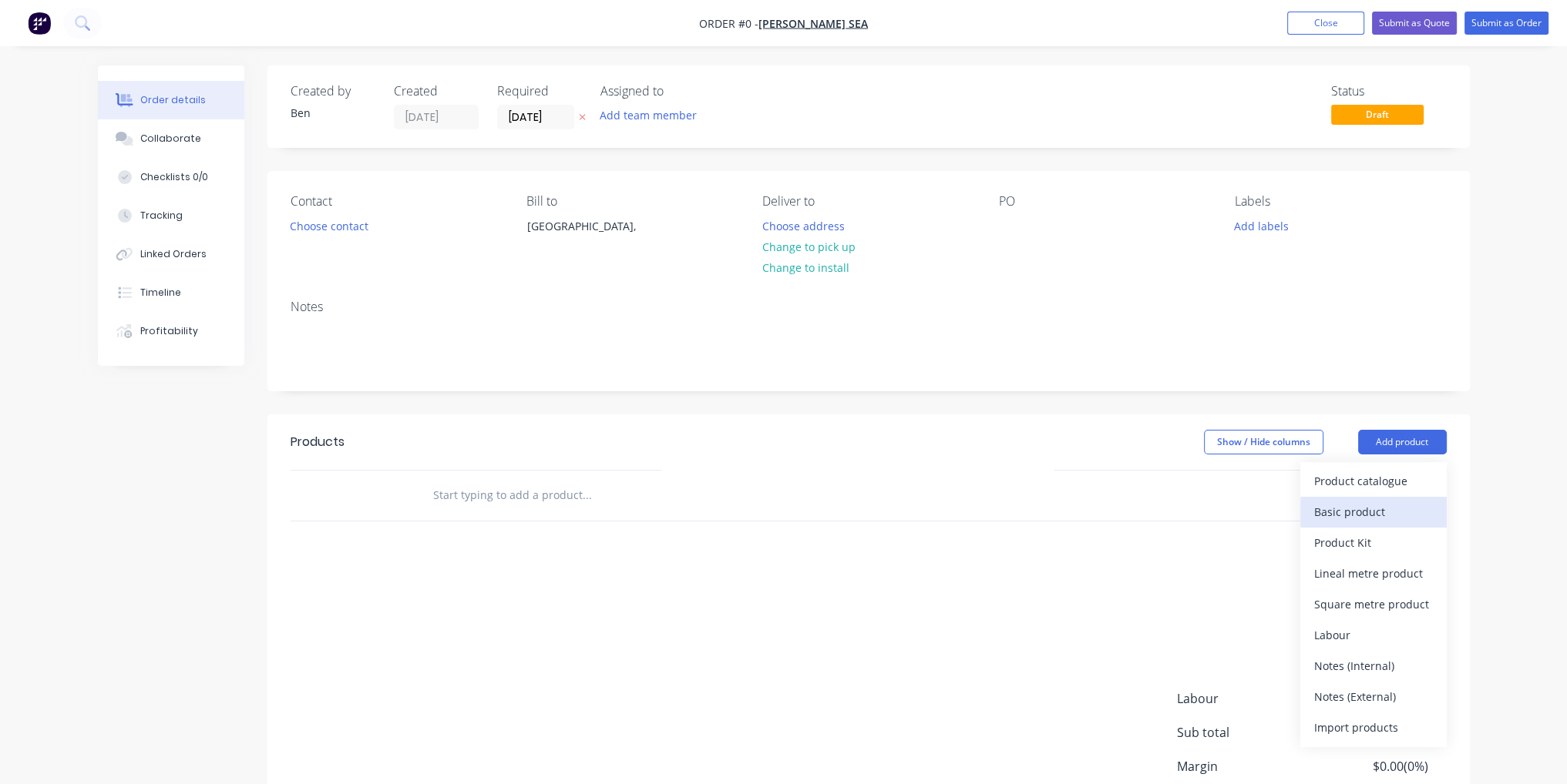
click at [1383, 508] on div "Basic product" at bounding box center [1373, 512] width 119 height 23
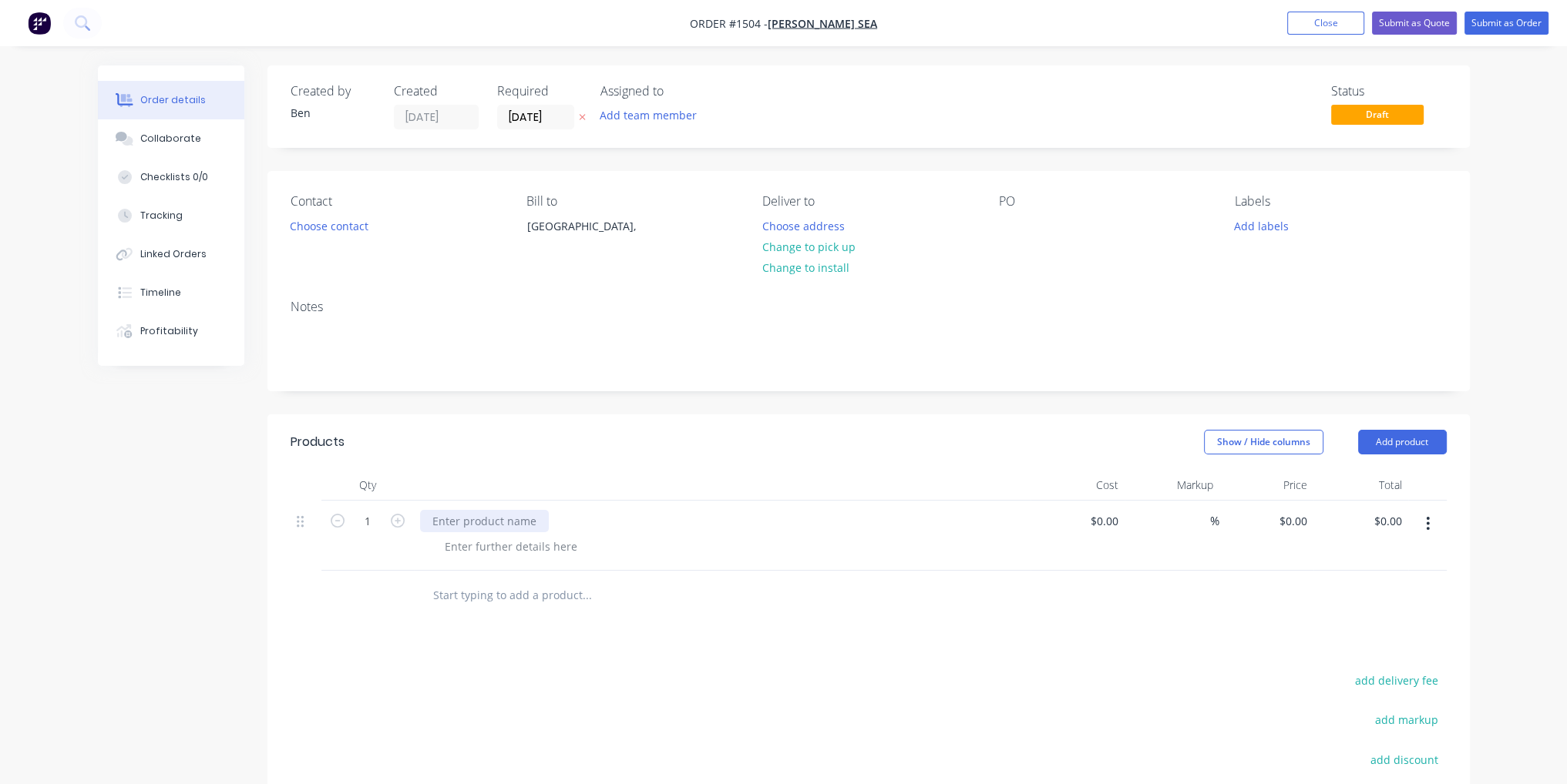
click at [469, 513] on div at bounding box center [484, 521] width 129 height 23
click at [1104, 525] on div "$0.00" at bounding box center [1104, 521] width 42 height 23
type input "$1.00"
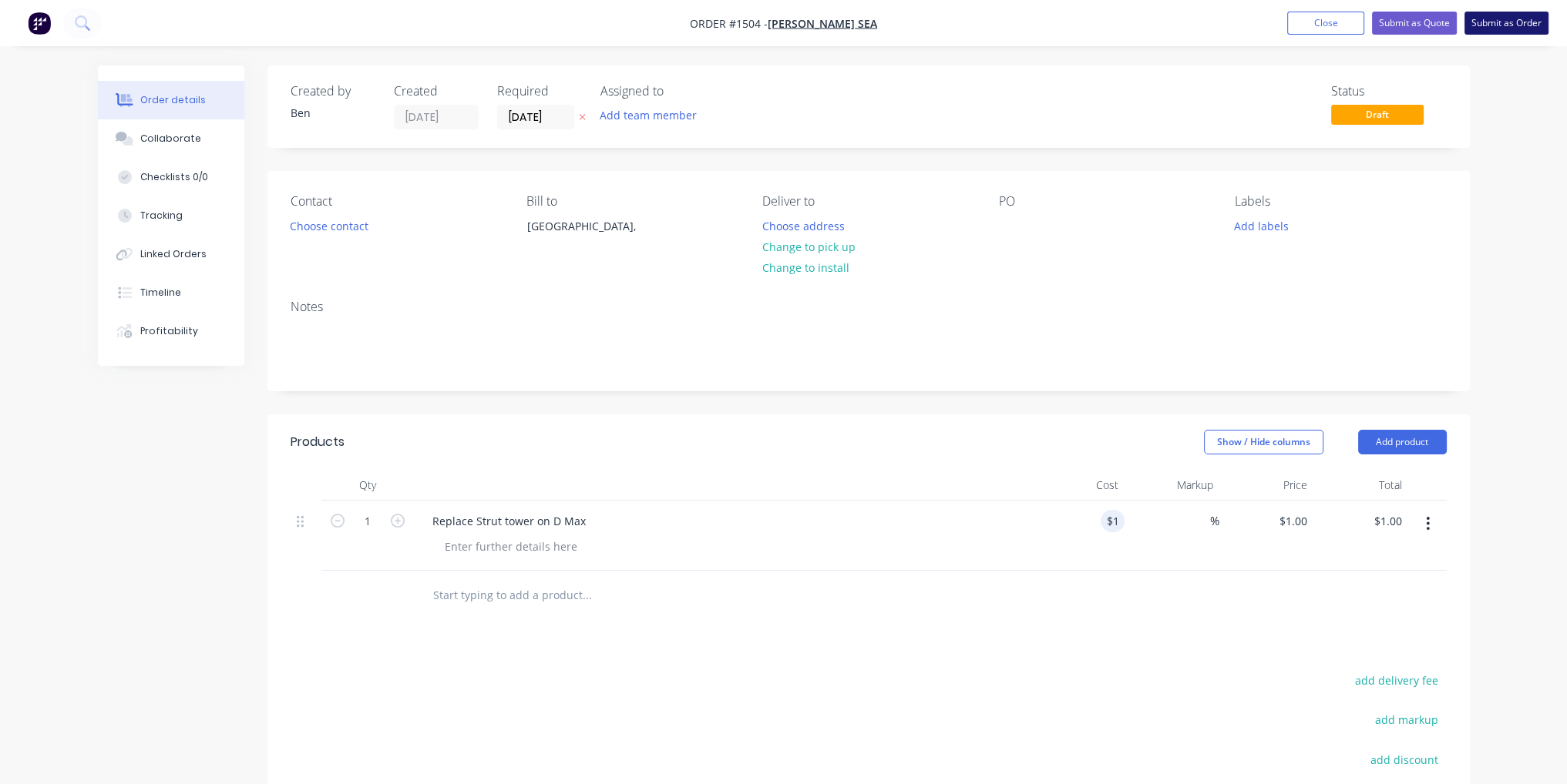
click at [1508, 16] on button "Submit as Order" at bounding box center [1506, 23] width 84 height 23
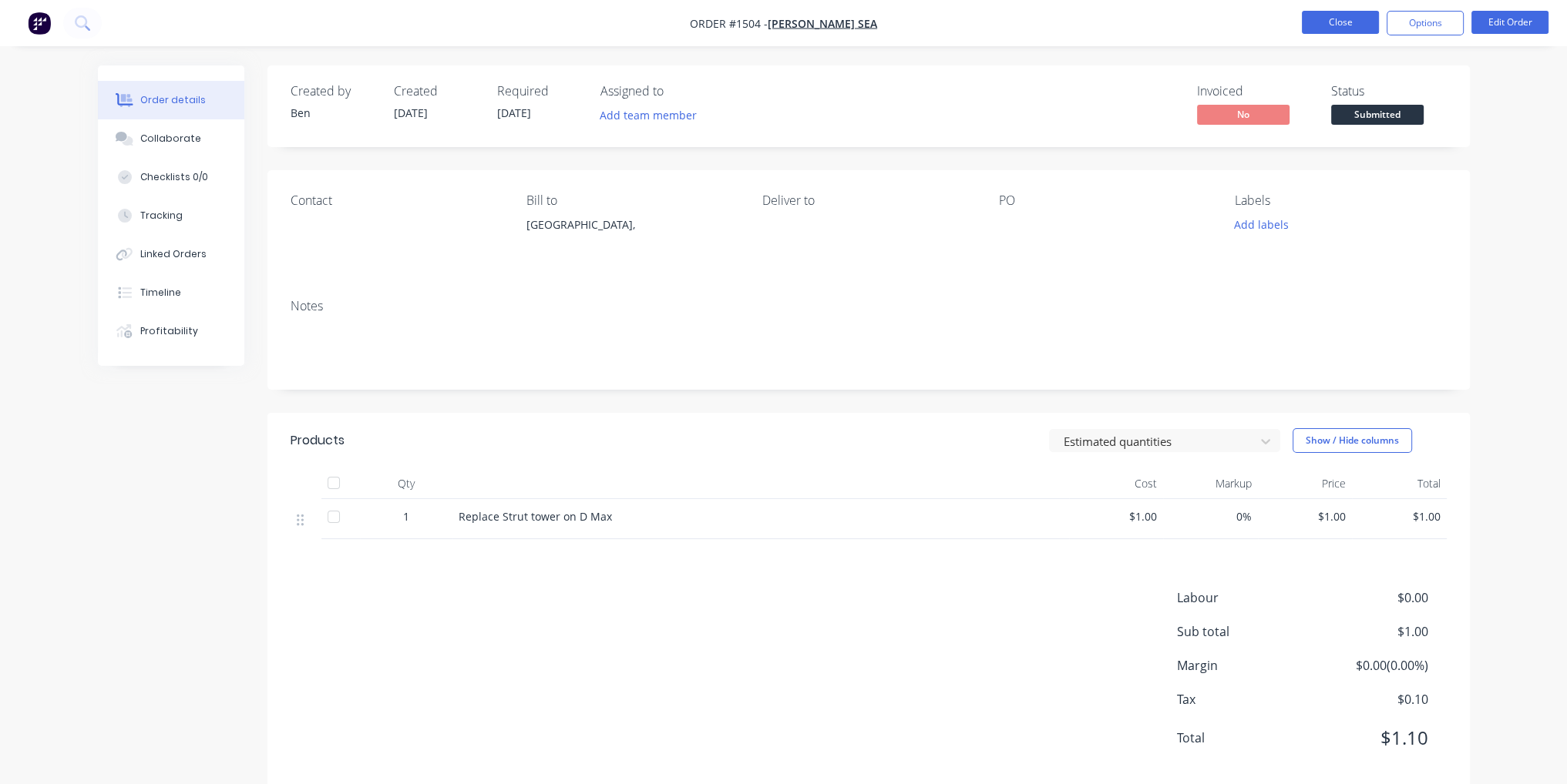
click at [1358, 28] on button "Close" at bounding box center [1340, 23] width 77 height 23
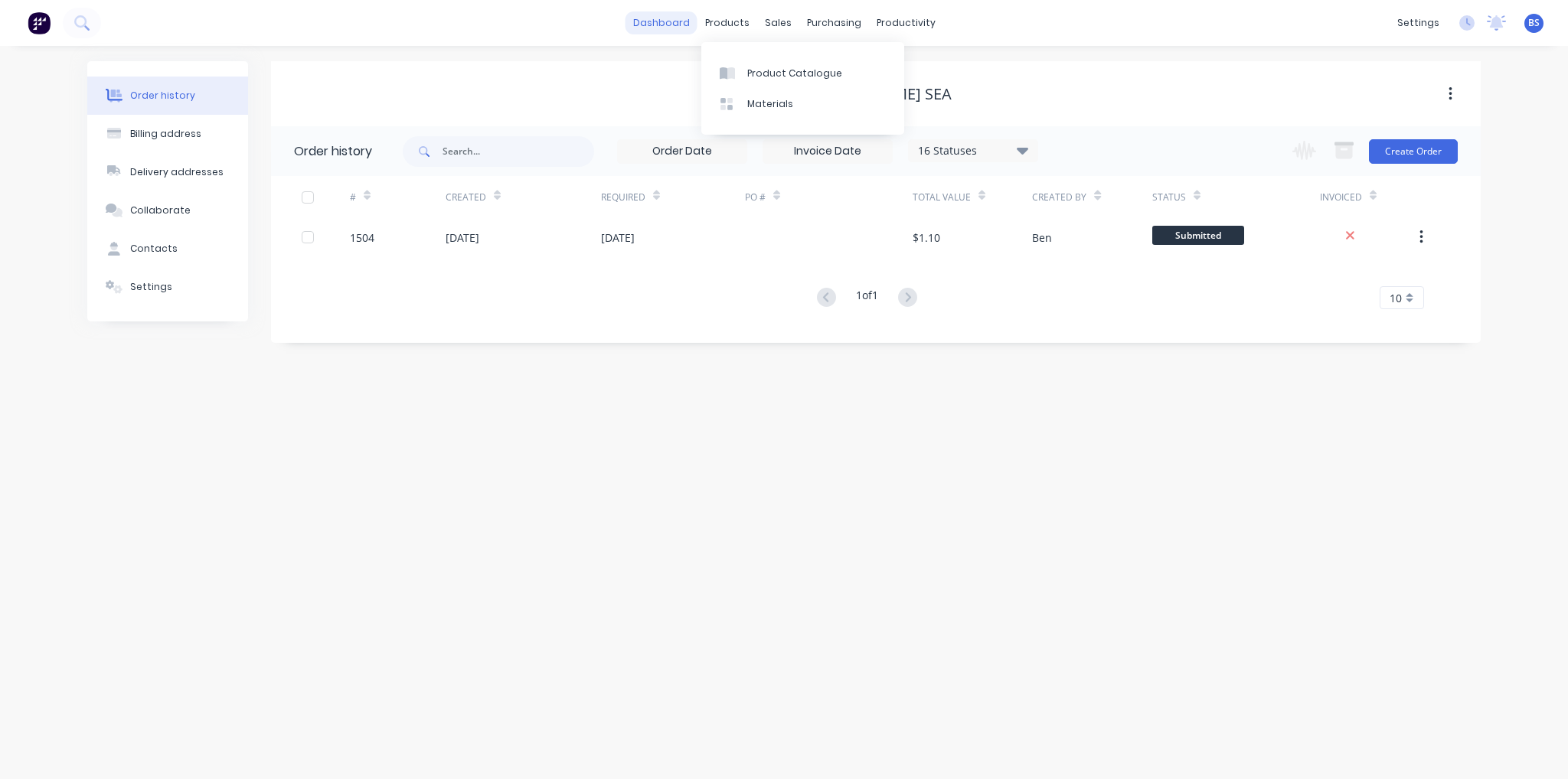
click at [664, 17] on link "dashboard" at bounding box center [661, 23] width 72 height 23
